Goal: Use online tool/utility: Utilize a website feature to perform a specific function

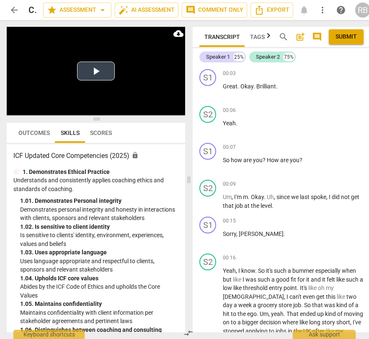
click at [96, 72] on button "Play Video" at bounding box center [96, 71] width 38 height 19
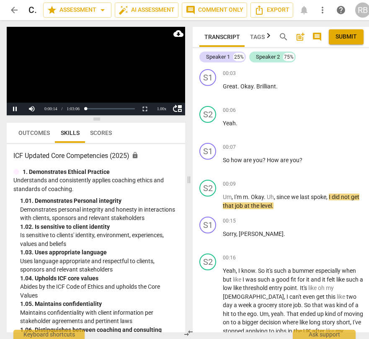
click at [34, 133] on span "Outcomes" at bounding box center [33, 132] width 31 height 7
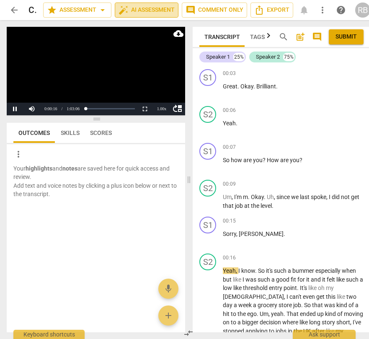
click at [147, 12] on span "auto_fix_high AI Assessment" at bounding box center [146, 10] width 56 height 10
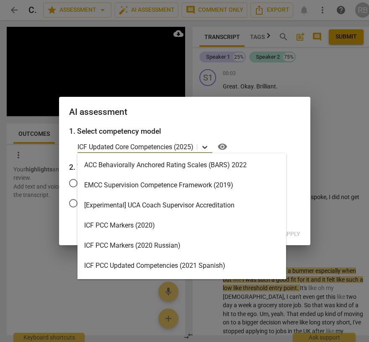
click at [206, 147] on icon at bounding box center [204, 147] width 5 height 3
click at [194, 226] on div "ICF PCC Markers (2020)" at bounding box center [181, 225] width 208 height 20
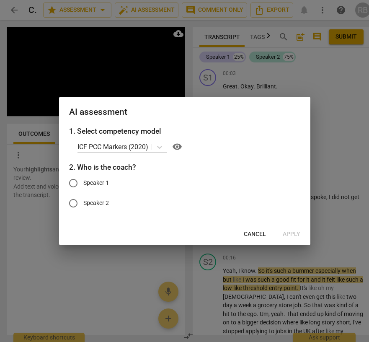
click at [111, 188] on label "Speaker 1" at bounding box center [178, 183] width 230 height 20
click at [83, 188] on input "Speaker 1" at bounding box center [73, 183] width 20 height 20
radio input "true"
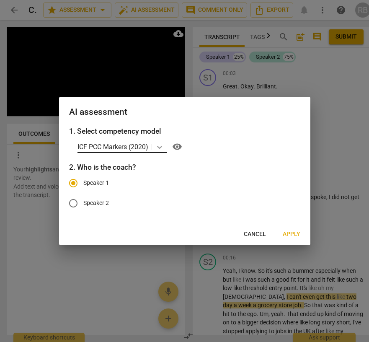
click at [159, 144] on icon at bounding box center [159, 147] width 8 height 8
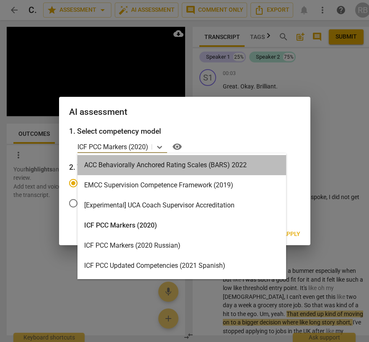
click at [154, 168] on div "ACC Behaviorally Anchored Rating Scales (BARS) 2022" at bounding box center [181, 165] width 208 height 20
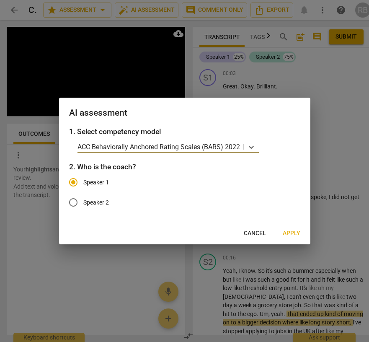
click at [287, 233] on span "Apply" at bounding box center [292, 233] width 18 height 8
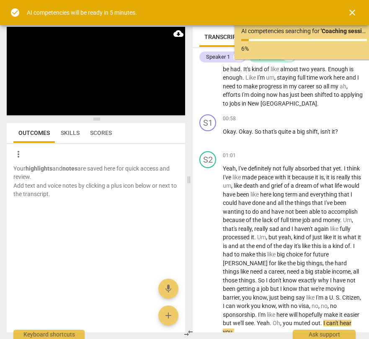
scroll to position [569, 0]
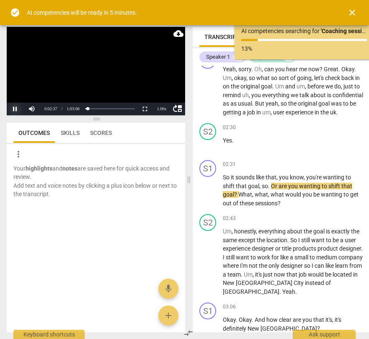
click at [16, 110] on button "Pause" at bounding box center [15, 109] width 17 height 13
